Goal: Find specific page/section: Find specific page/section

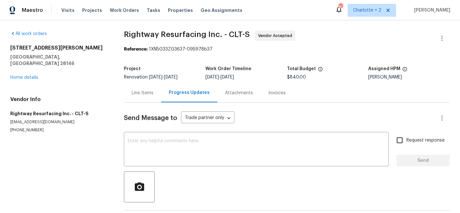
click at [85, 10] on span "Projects" at bounding box center [92, 10] width 20 height 6
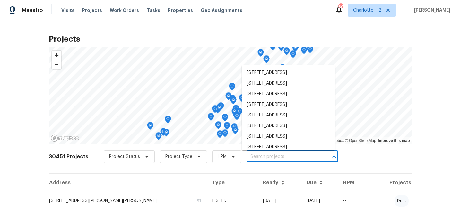
click at [254, 157] on input "text" at bounding box center [284, 157] width 74 height 10
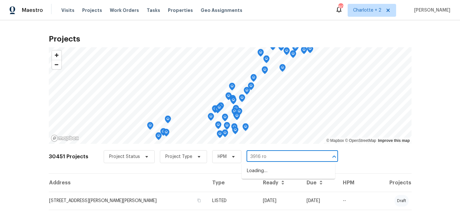
type input "3916 rol"
click at [257, 170] on li "[STREET_ADDRESS]" at bounding box center [288, 170] width 93 height 11
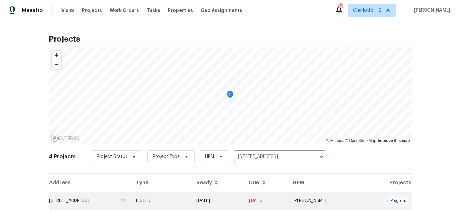
click at [244, 194] on td "[DATE]" at bounding box center [217, 200] width 52 height 18
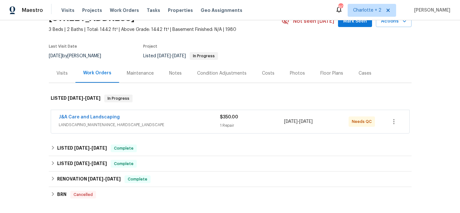
scroll to position [16, 0]
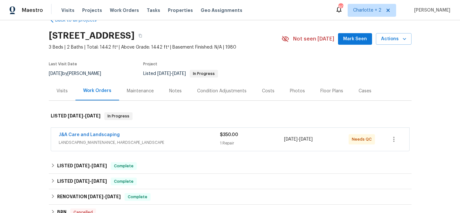
click at [295, 91] on div "Photos" at bounding box center [297, 91] width 15 height 6
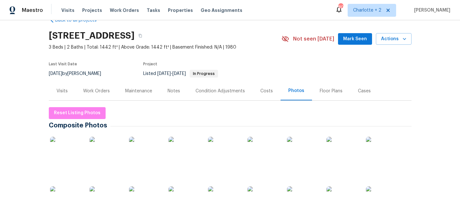
click at [261, 198] on img at bounding box center [264, 202] width 32 height 32
